Goal: Check status: Check status

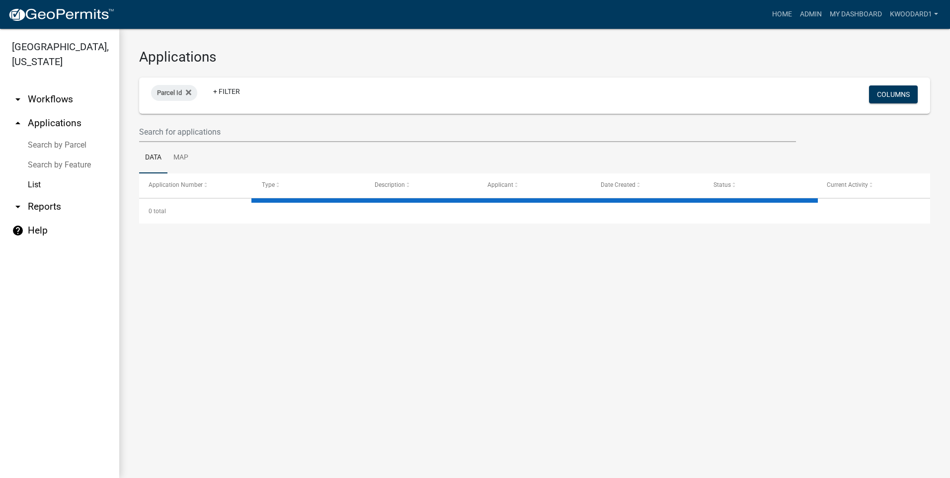
click at [138, 131] on div at bounding box center [468, 132] width 672 height 20
select select "3: 100"
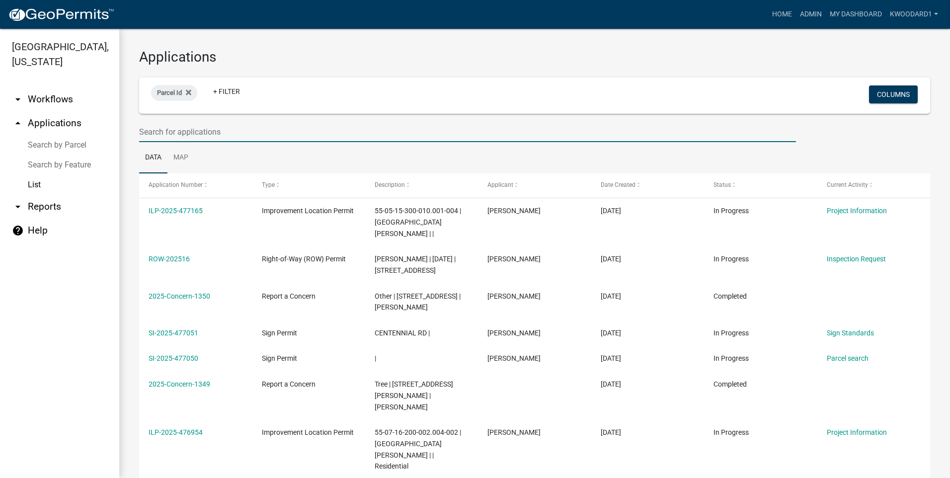
click at [151, 135] on input "text" at bounding box center [467, 132] width 657 height 20
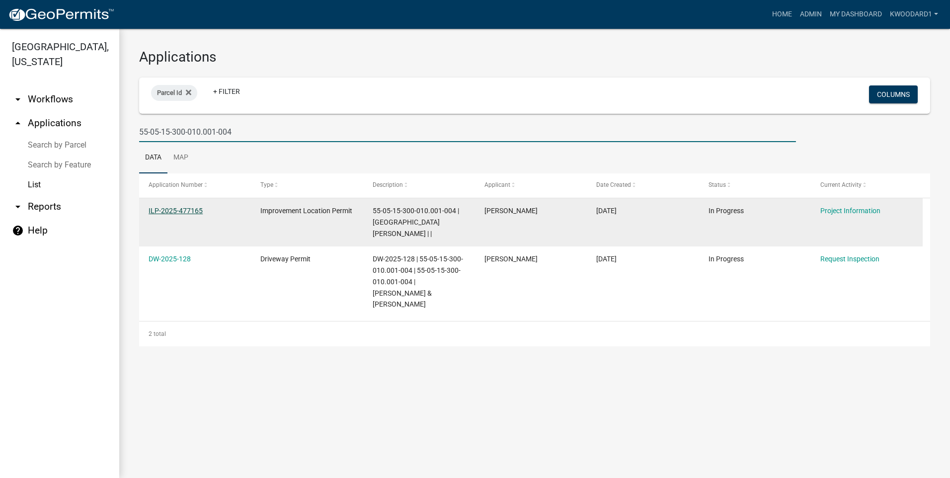
type input "55-05-15-300-010.001-004"
click at [170, 210] on link "ILP-2025-477165" at bounding box center [176, 211] width 54 height 8
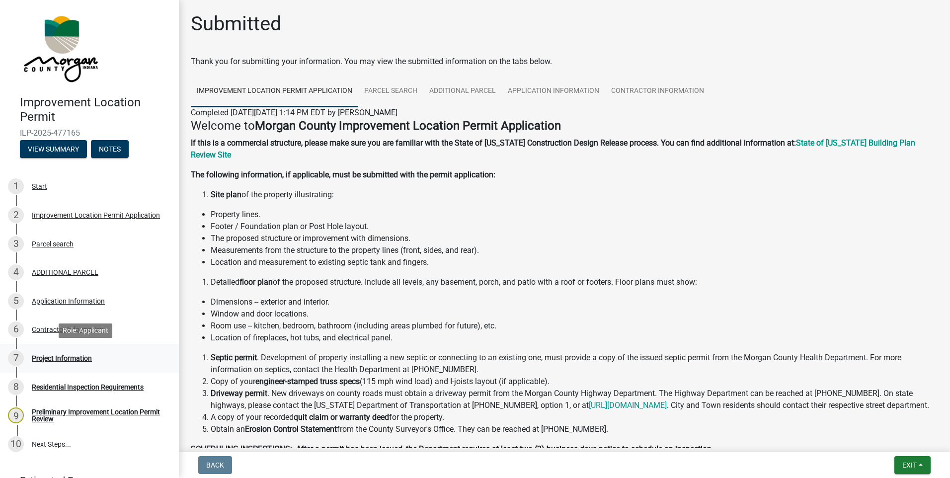
click at [51, 357] on div "Project Information" at bounding box center [62, 358] width 60 height 7
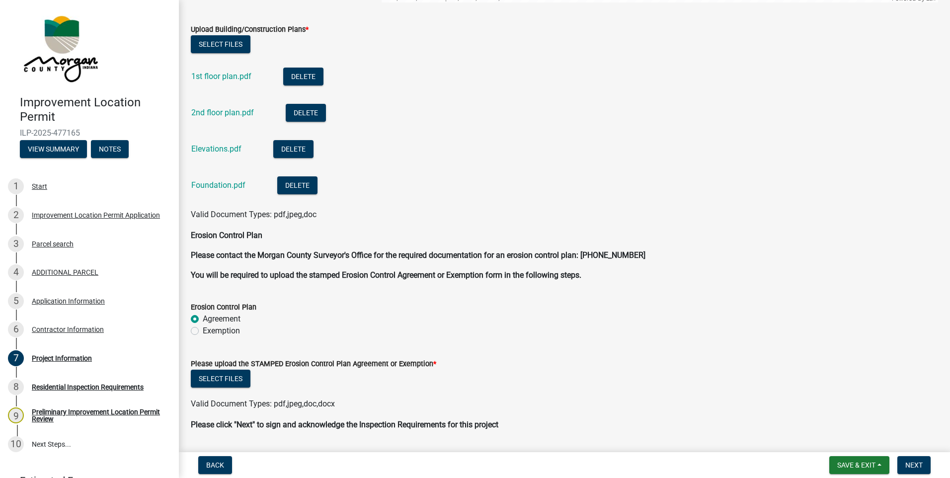
scroll to position [2633, 0]
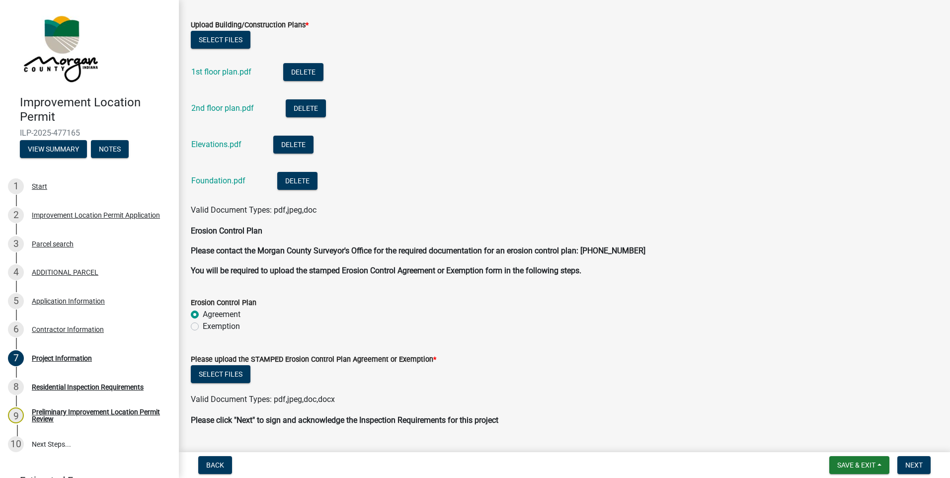
click at [207, 323] on label "Exemption" at bounding box center [221, 326] width 37 height 12
click at [207, 323] on input "Exemption" at bounding box center [206, 323] width 6 height 6
radio input "true"
click at [205, 377] on button "Select files" at bounding box center [221, 374] width 60 height 18
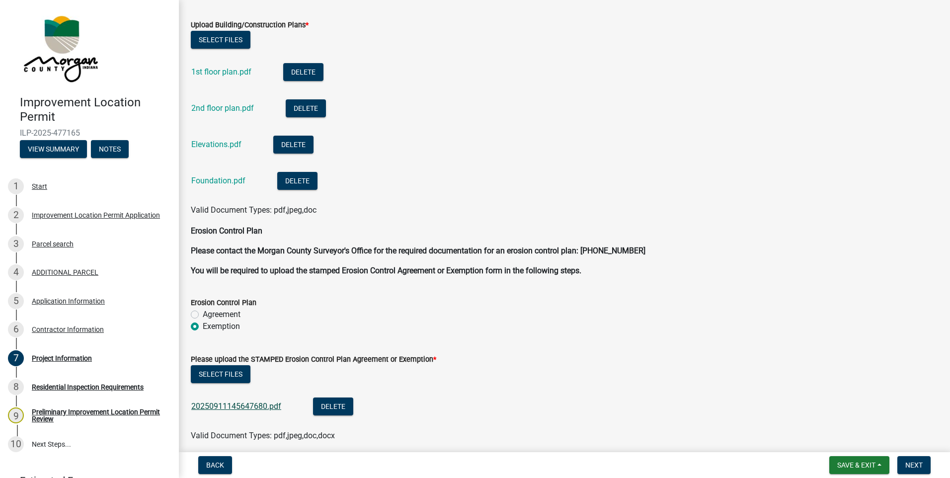
click at [199, 407] on link "20250911145647680.pdf" at bounding box center [236, 405] width 90 height 9
click at [905, 465] on span "Next" at bounding box center [913, 465] width 17 height 8
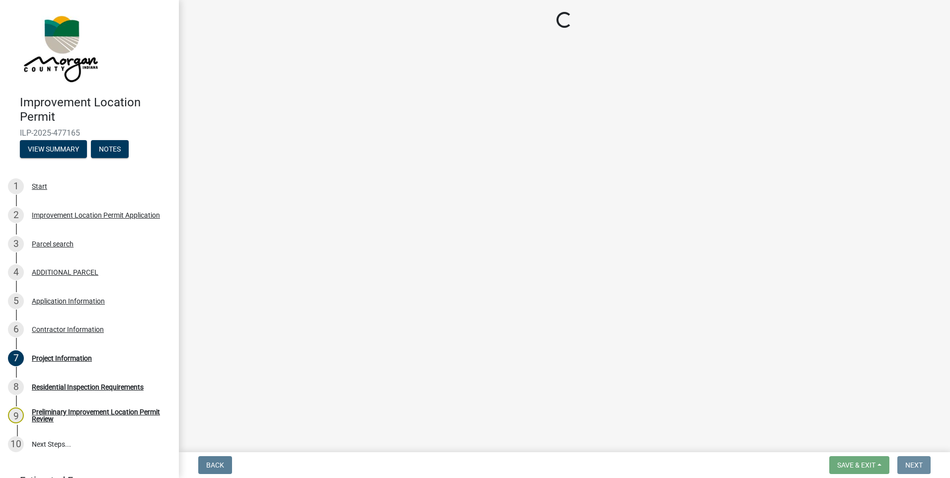
scroll to position [0, 0]
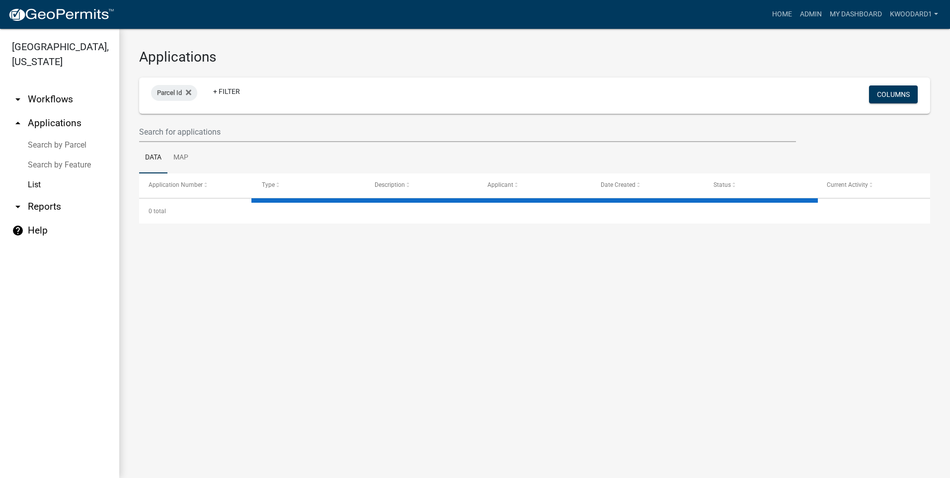
select select "3: 100"
